Goal: Transaction & Acquisition: Download file/media

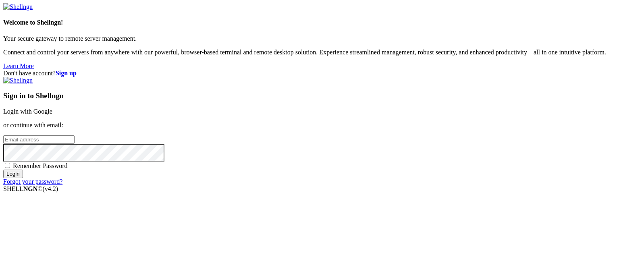
drag, startPoint x: 0, startPoint y: 0, endPoint x: 376, endPoint y: 109, distance: 391.7
click at [376, 109] on div "Sign in to Shellngn Login with Google or continue with email: Remember Password…" at bounding box center [309, 131] width 612 height 108
click at [52, 108] on link "Login with Google" at bounding box center [27, 111] width 49 height 7
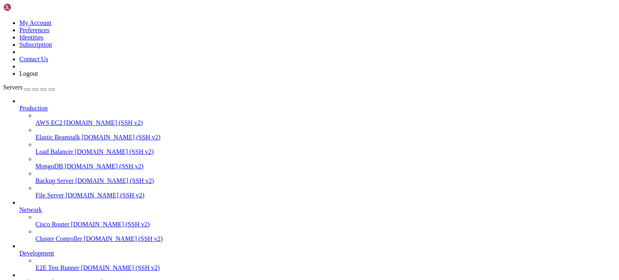
scroll to position [66, 0]
type input "/root/binance-bot"
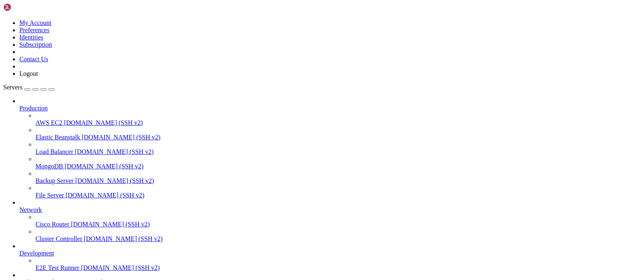
scroll to position [40, 0]
